Goal: Transaction & Acquisition: Purchase product/service

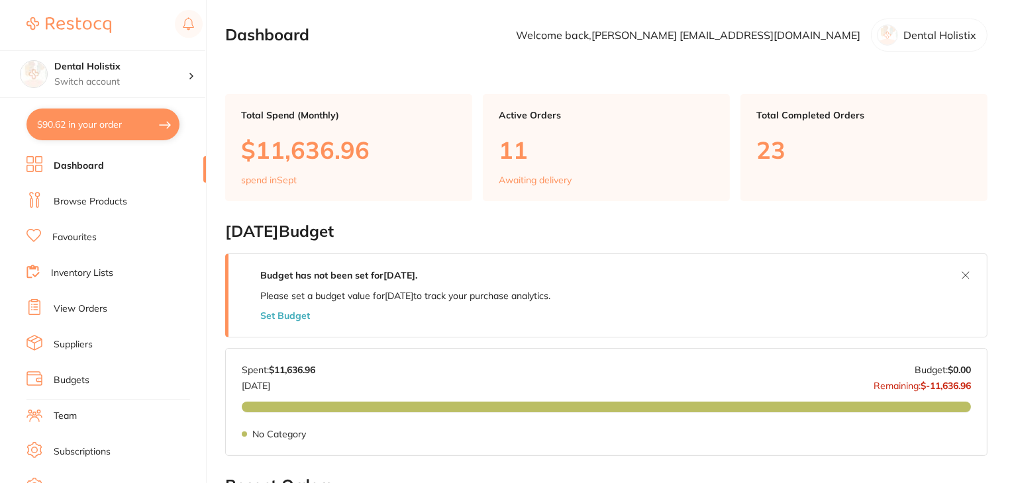
scroll to position [130, 0]
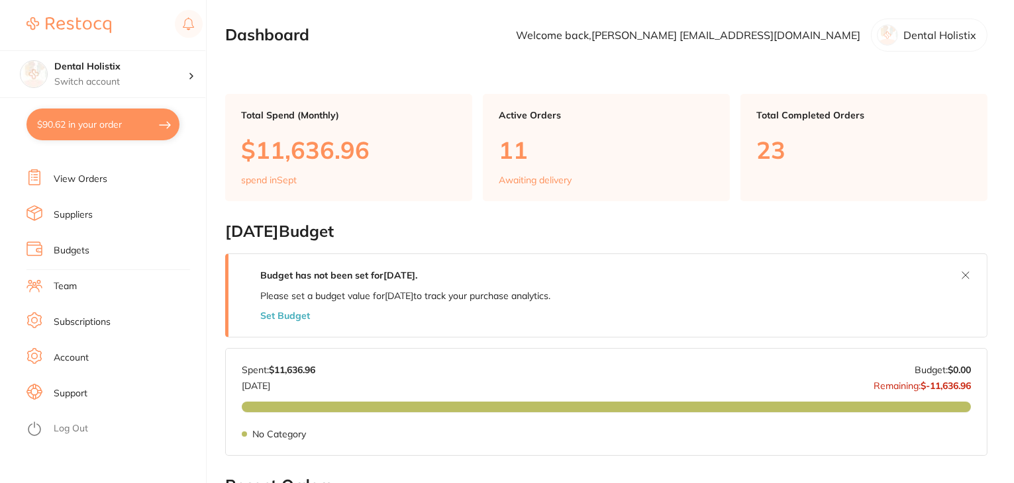
click at [80, 435] on link "Log Out" at bounding box center [71, 429] width 34 height 13
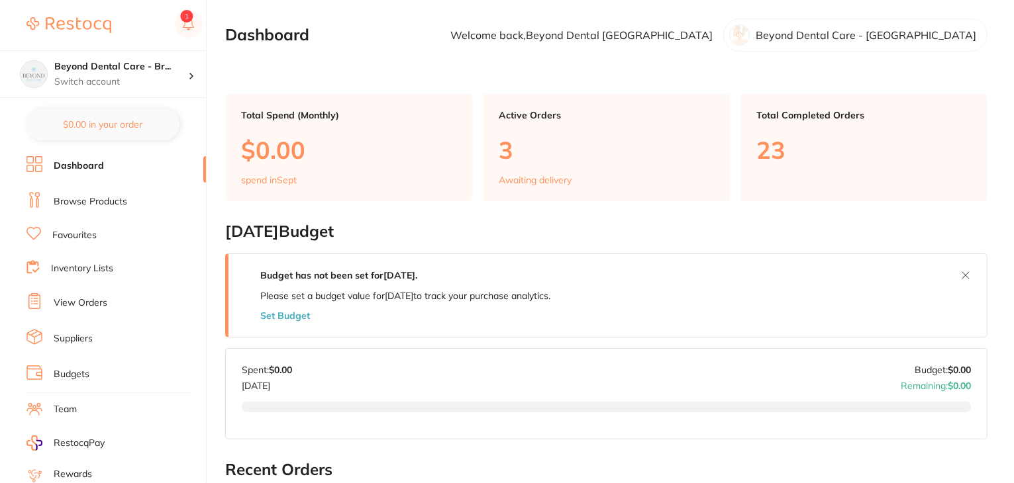
click at [80, 197] on link "Browse Products" at bounding box center [91, 201] width 74 height 13
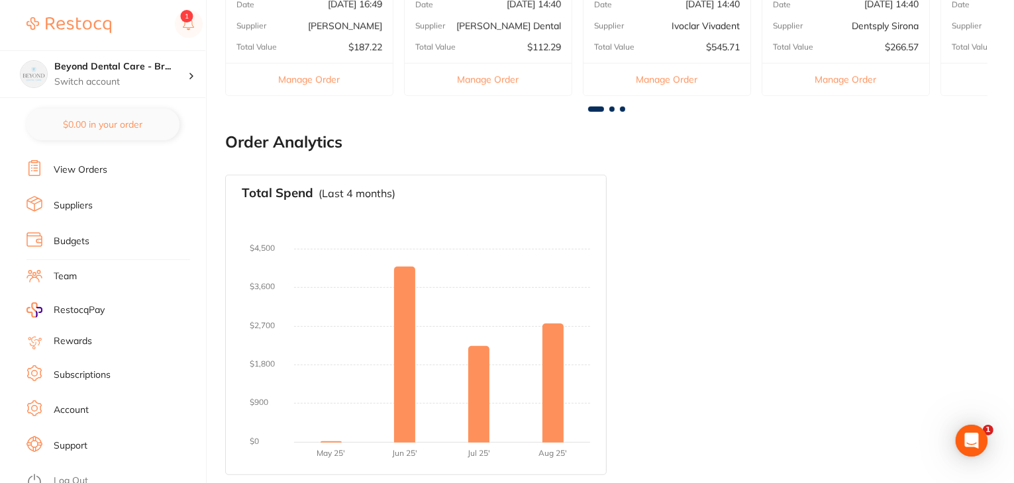
scroll to position [548, 0]
click at [72, 475] on link "Log Out" at bounding box center [71, 481] width 34 height 13
